Goal: Information Seeking & Learning: Compare options

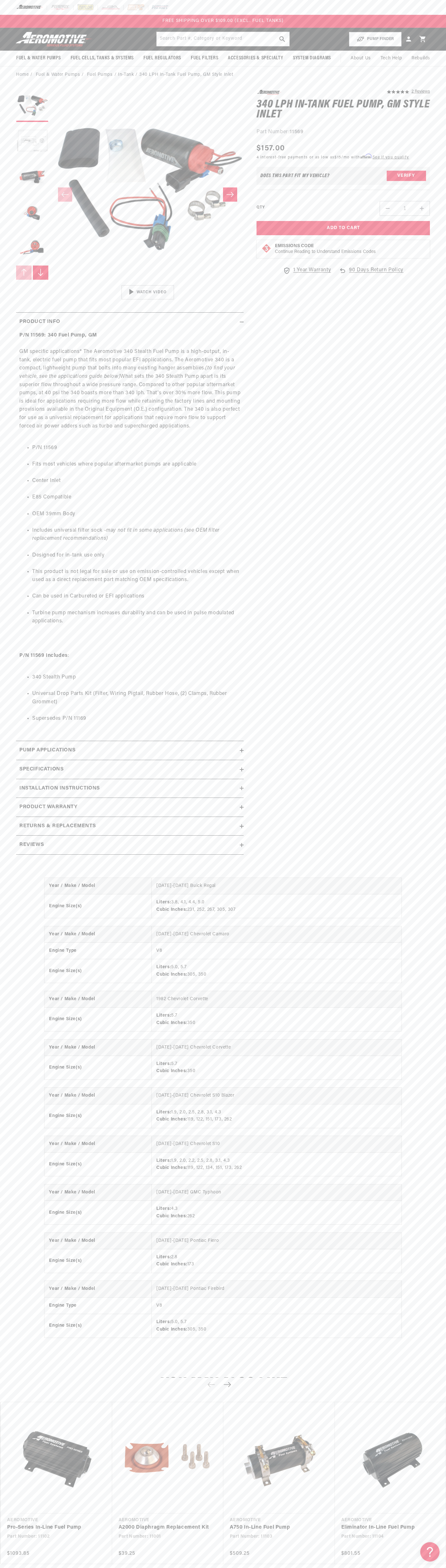
click at [418, 0] on div at bounding box center [223, 7] width 446 height 14
click at [438, 520] on section "5.0 star rating 2 Reviews 340 LPH In-Tank Fuel Pump, GM Style Inlet 340 LPH In-…" at bounding box center [223, 474] width 446 height 782
click at [189, 1568] on html "Skip to content Your cart Your cart is empty Loading... You may also like Subto…" at bounding box center [223, 784] width 446 height 1568
click at [16, 1524] on link "Pro-Series In-Line Fuel Pump" at bounding box center [53, 1528] width 92 height 9
